Goal: Find specific page/section: Find specific page/section

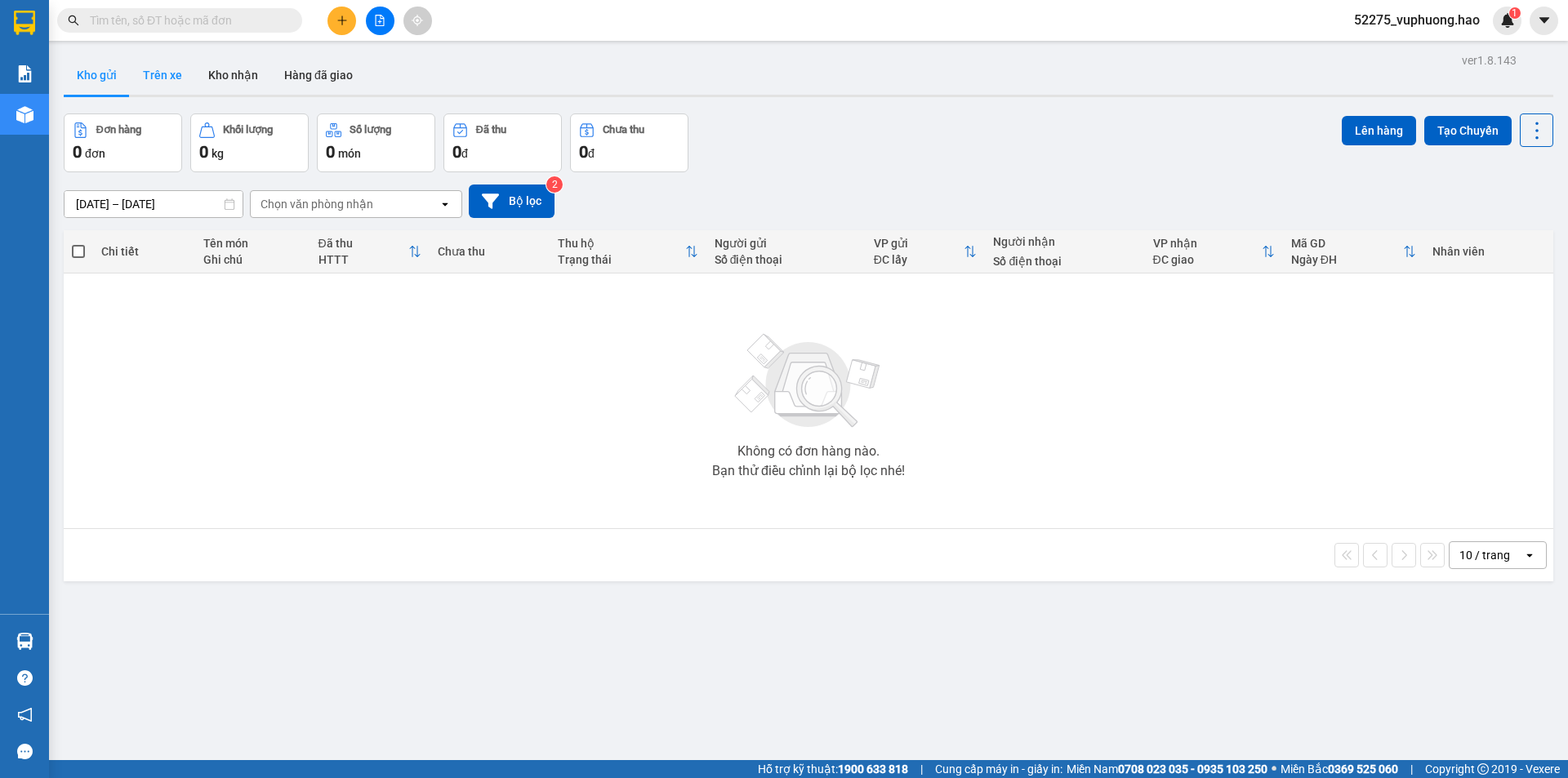
click at [175, 78] on button "Trên xe" at bounding box center [163, 75] width 65 height 39
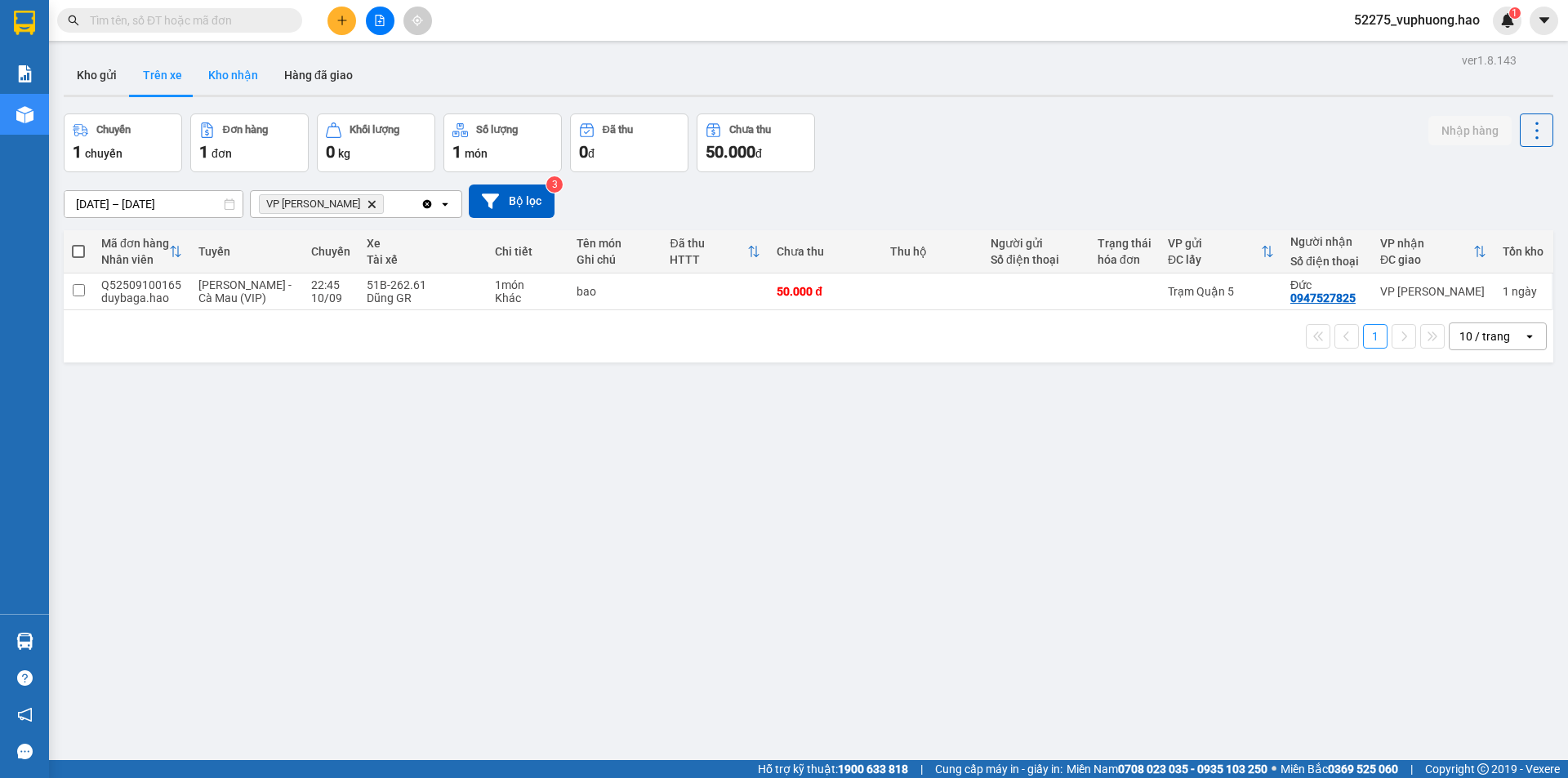
click at [233, 71] on button "Kho nhận" at bounding box center [233, 75] width 76 height 39
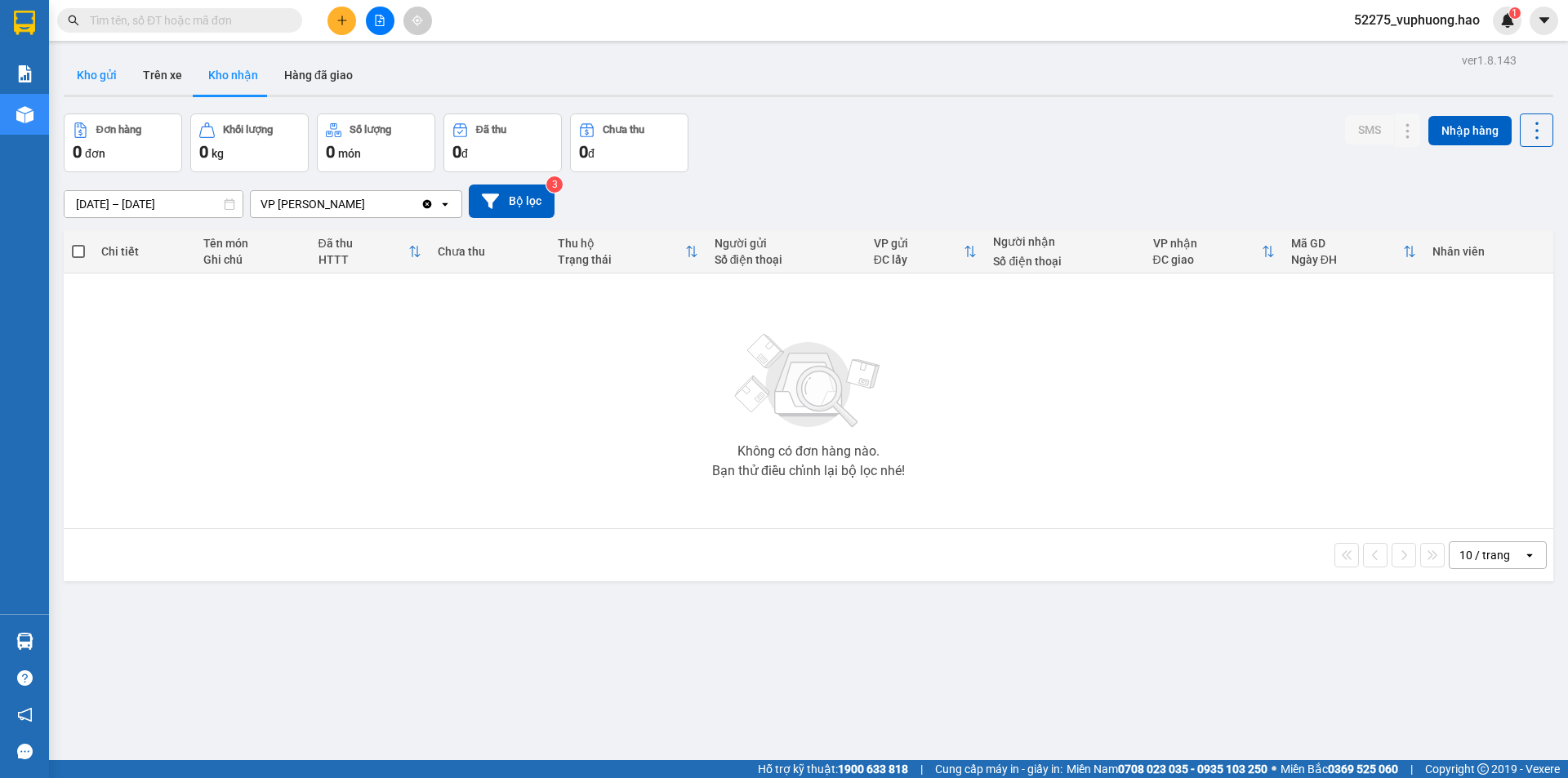
click at [117, 75] on button "Kho gửi" at bounding box center [97, 75] width 66 height 39
click at [248, 74] on button "Kho nhận" at bounding box center [233, 75] width 76 height 39
click at [136, 76] on button "Trên xe" at bounding box center [163, 75] width 65 height 39
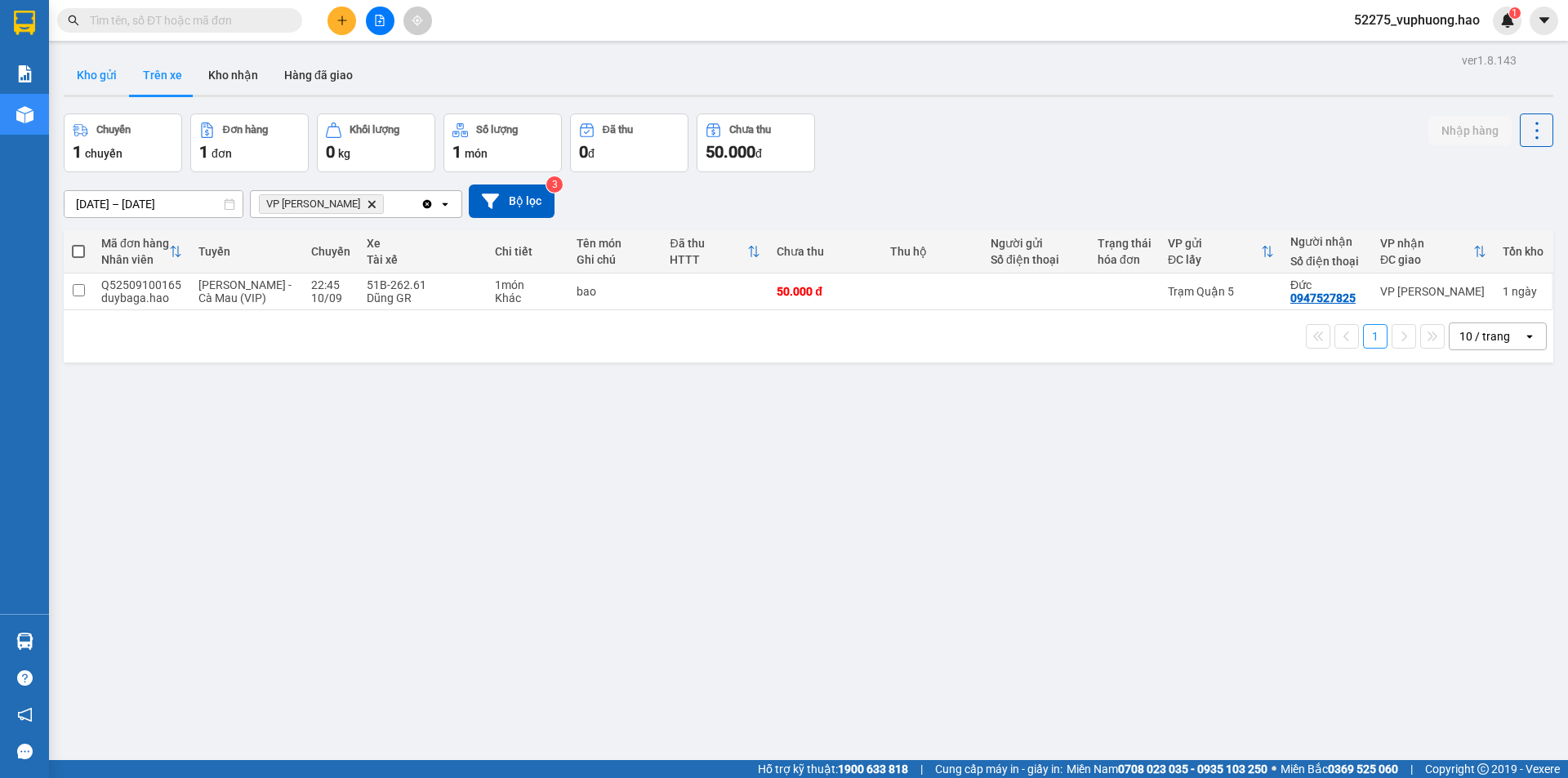
click at [112, 74] on button "Kho gửi" at bounding box center [97, 75] width 66 height 39
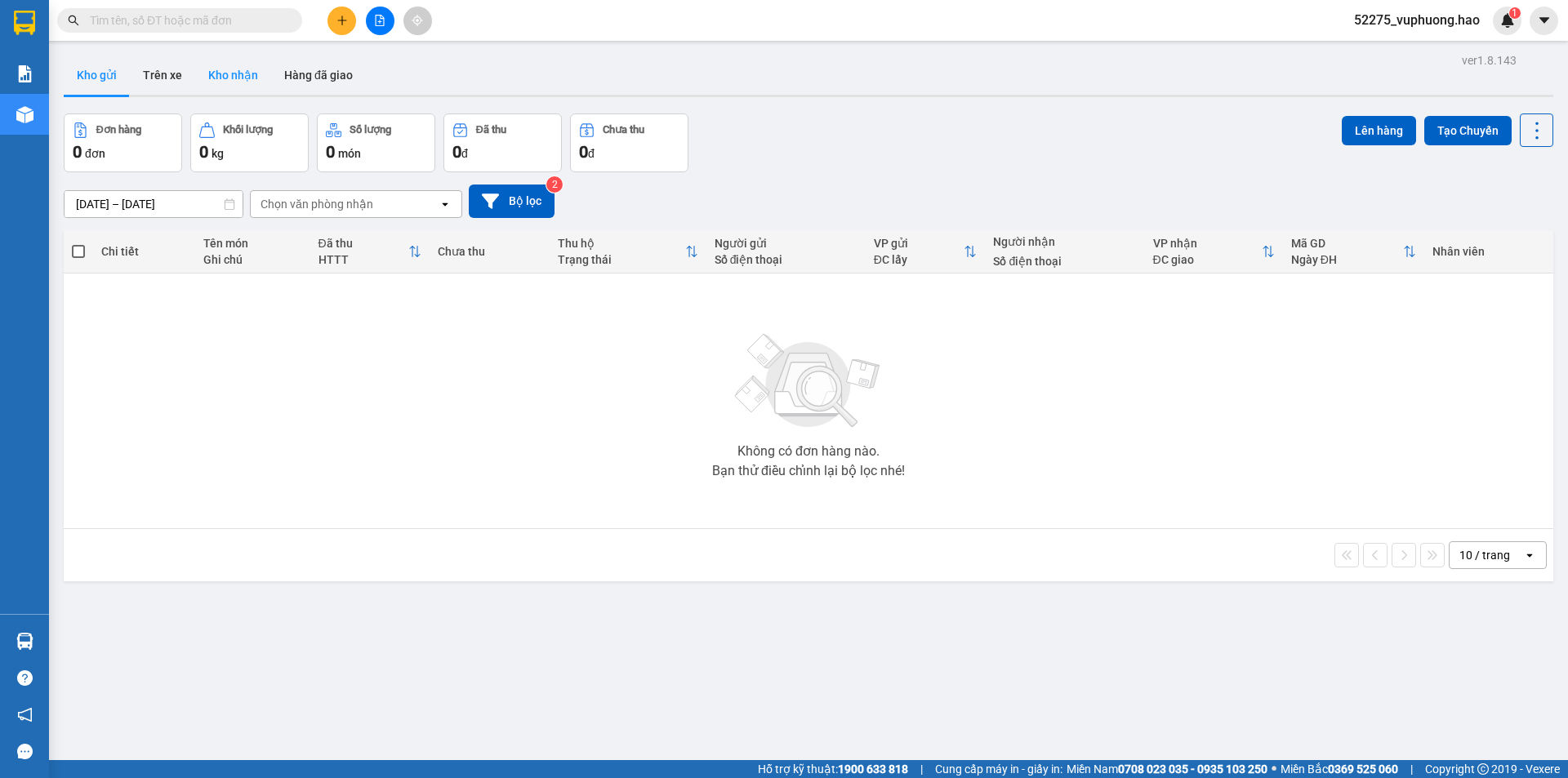
click at [236, 69] on button "Kho nhận" at bounding box center [233, 75] width 76 height 39
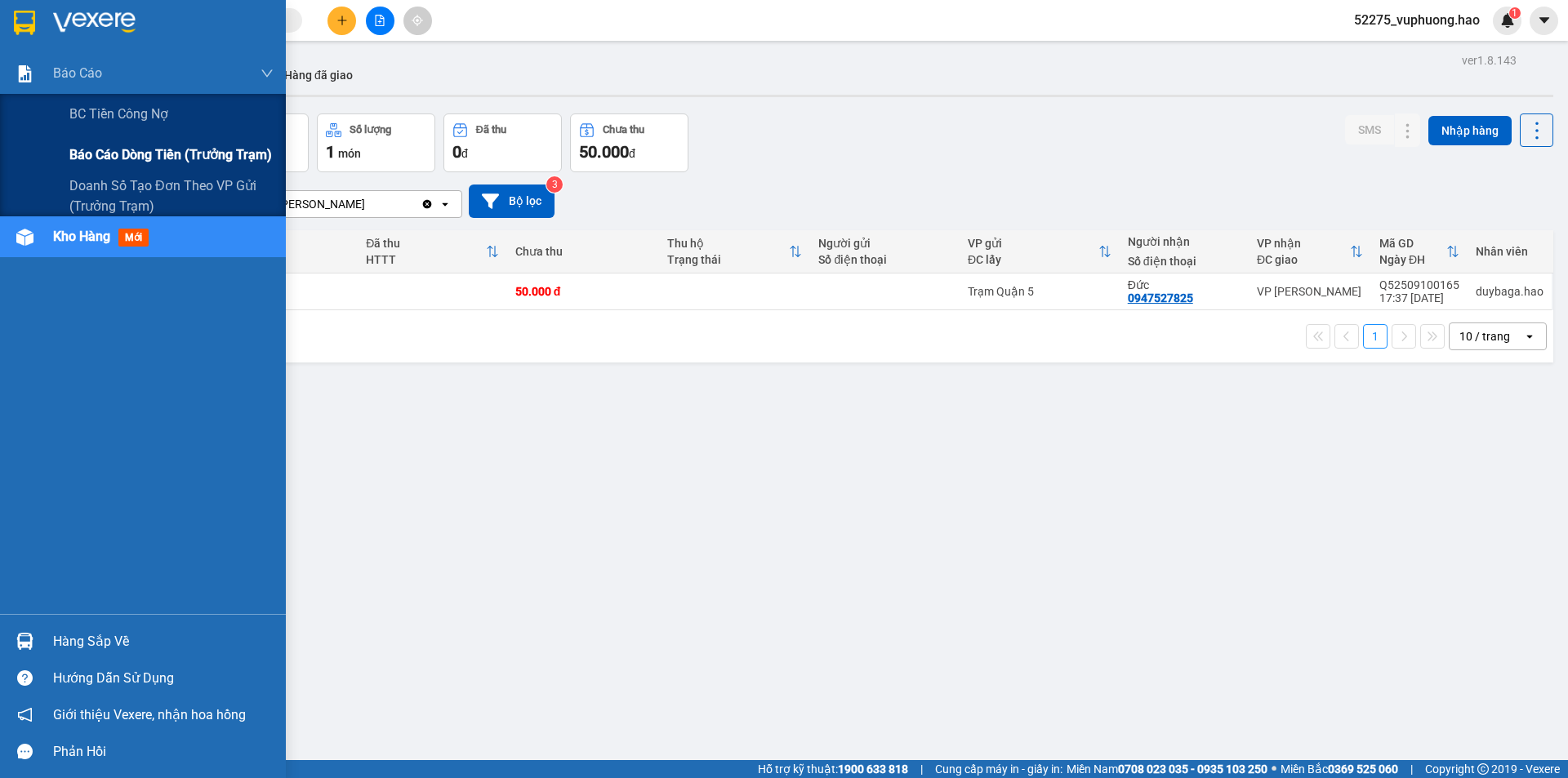
click at [96, 145] on span "Báo cáo dòng tiền (trưởng trạm)" at bounding box center [170, 154] width 202 height 20
